Goal: Information Seeking & Learning: Find specific page/section

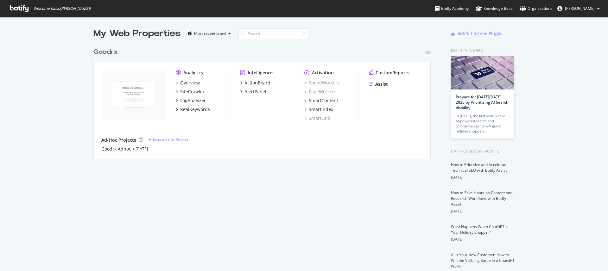
scroll to position [267, 598]
click at [186, 94] on div "SiteCrawler" at bounding box center [192, 92] width 24 height 6
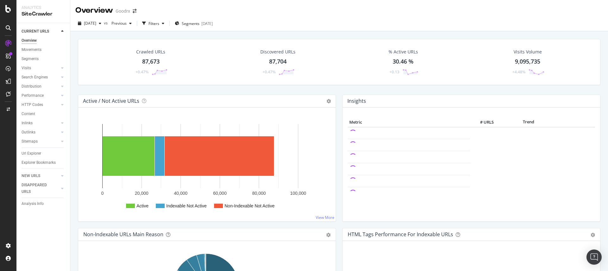
click at [29, 152] on div "Url Explorer" at bounding box center [32, 153] width 20 height 7
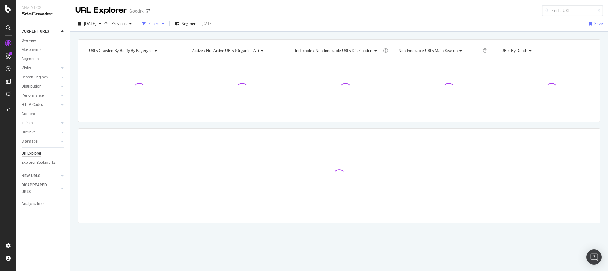
click at [159, 23] on div "Filters" at bounding box center [154, 23] width 11 height 5
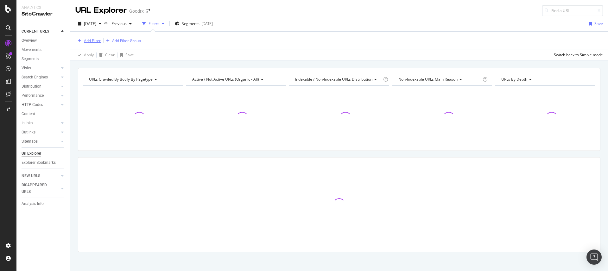
click at [96, 40] on div "Add Filter" at bounding box center [92, 40] width 17 height 5
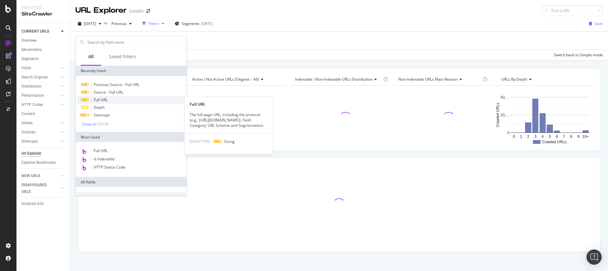
click at [107, 99] on span "Full URL" at bounding box center [101, 99] width 14 height 5
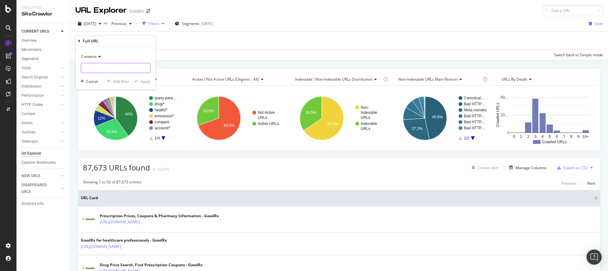
click at [106, 70] on input "text" at bounding box center [115, 68] width 69 height 10
type input "client"
click at [141, 82] on div "Apply" at bounding box center [146, 81] width 10 height 5
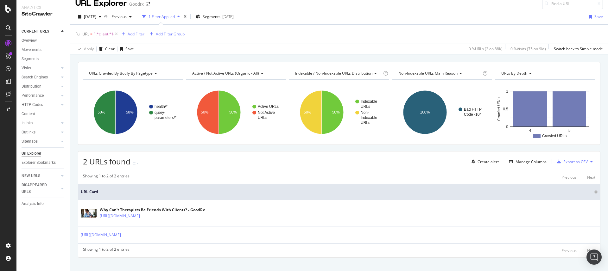
scroll to position [16, 0]
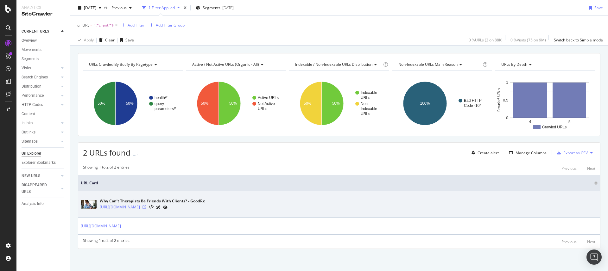
click at [146, 209] on icon at bounding box center [144, 207] width 4 height 4
